Goal: Obtain resource: Download file/media

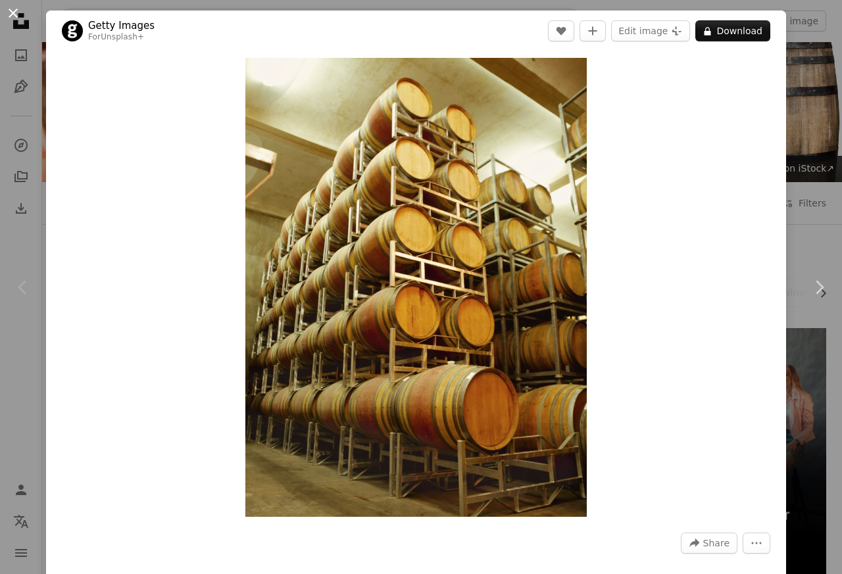
click at [13, 13] on button "An X shape" at bounding box center [13, 13] width 16 height 16
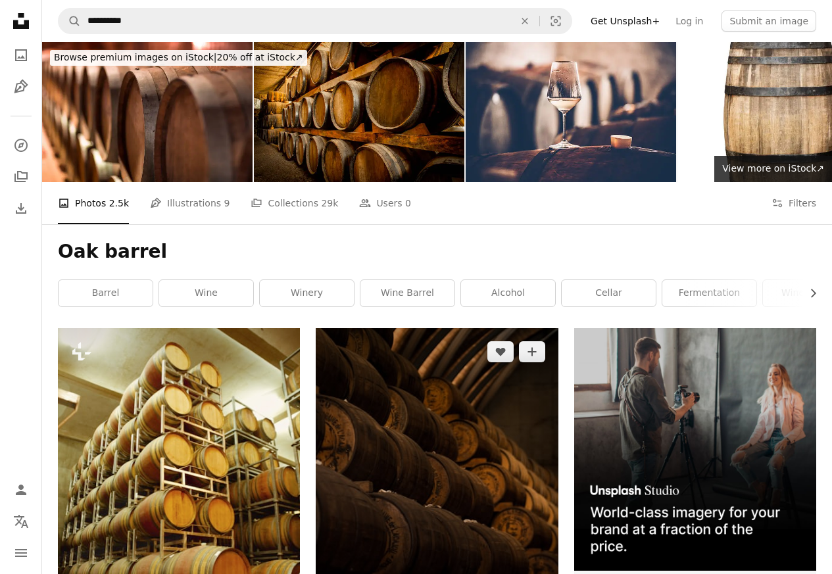
click at [408, 469] on img at bounding box center [437, 489] width 242 height 323
click at [425, 469] on img at bounding box center [437, 489] width 242 height 323
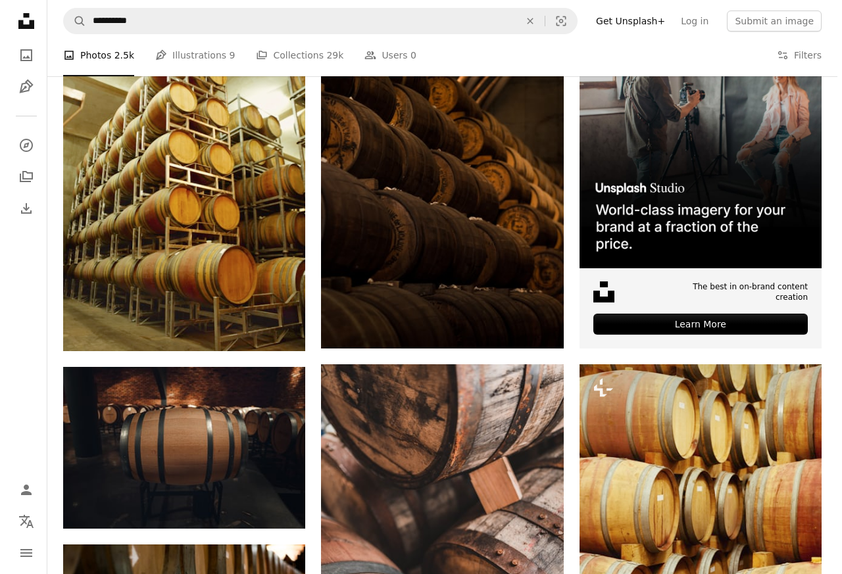
scroll to position [473, 0]
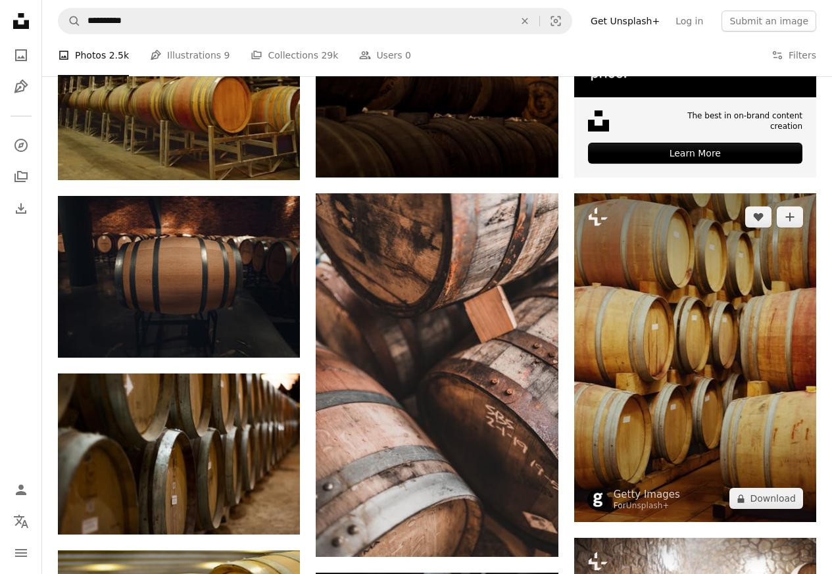
click at [685, 326] on img at bounding box center [695, 357] width 242 height 329
click at [756, 500] on button "A lock Download" at bounding box center [766, 498] width 74 height 21
